Goal: Find specific page/section

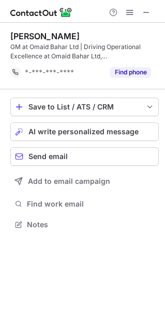
scroll to position [217, 165]
click at [151, 11] on button at bounding box center [146, 12] width 12 height 12
